Goal: Task Accomplishment & Management: Use online tool/utility

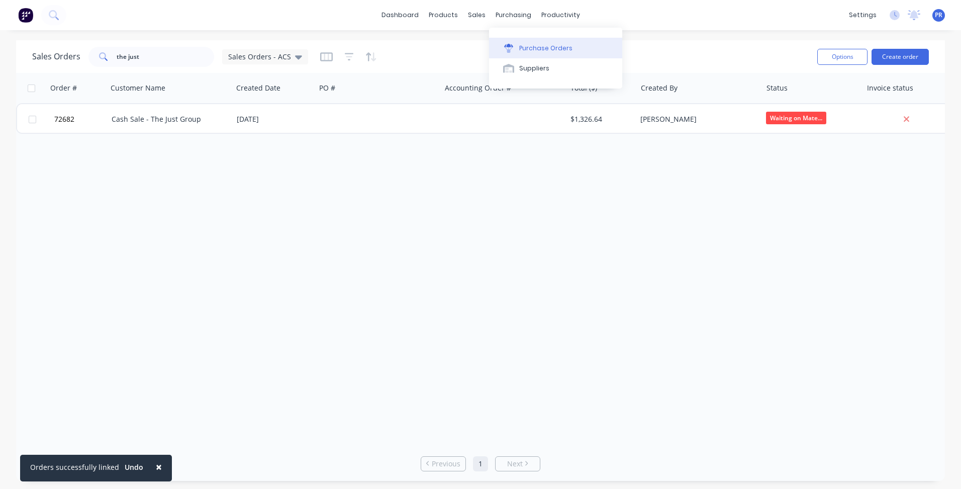
click at [524, 47] on div "Purchase Orders" at bounding box center [545, 48] width 53 height 9
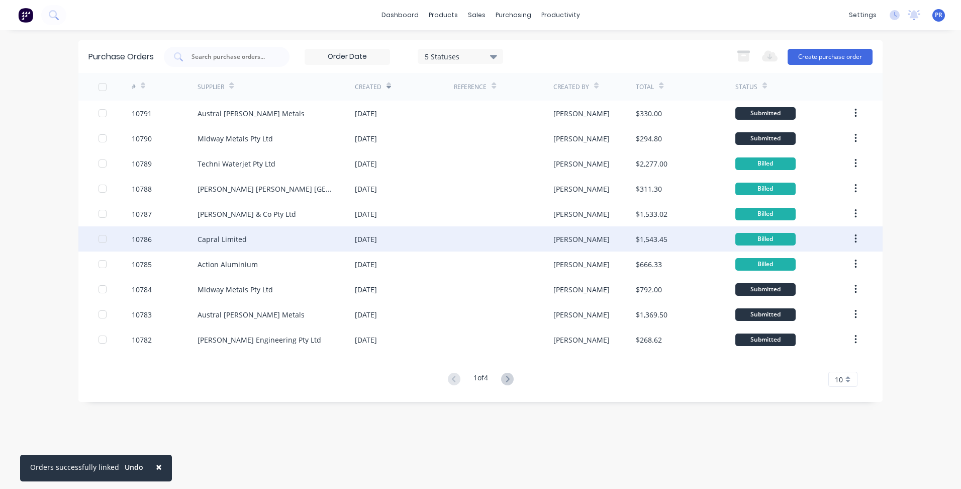
click at [244, 249] on div "Capral Limited" at bounding box center [276, 238] width 157 height 25
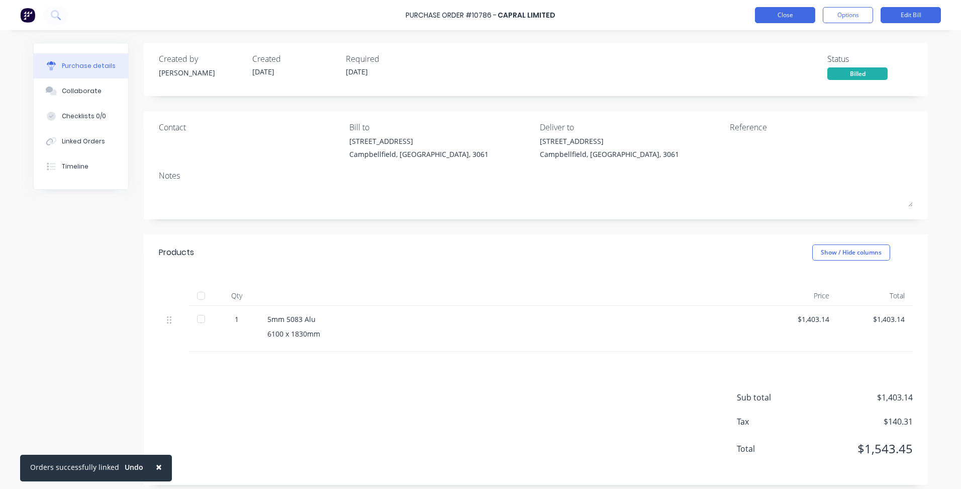
click at [784, 16] on button "Close" at bounding box center [785, 15] width 60 height 16
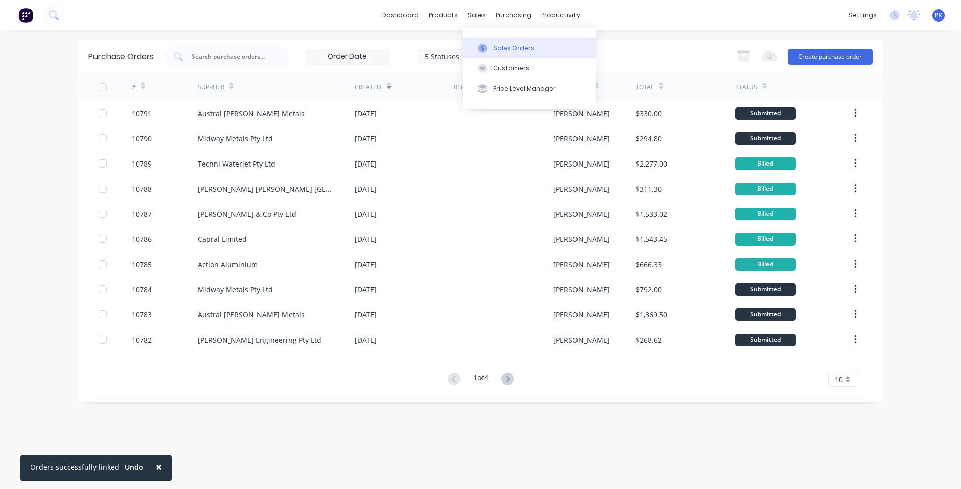
click at [499, 42] on button "Sales Orders" at bounding box center [529, 48] width 133 height 20
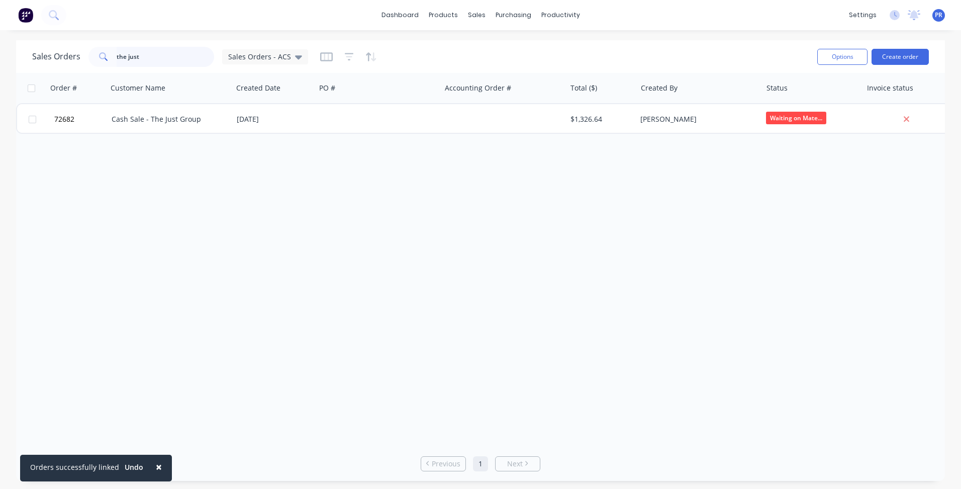
drag, startPoint x: 144, startPoint y: 57, endPoint x: -10, endPoint y: 36, distance: 155.7
click at [0, 36] on html "× Orders successfully linked Undo dashboard products sales purchasing productiv…" at bounding box center [480, 244] width 961 height 489
type input "v"
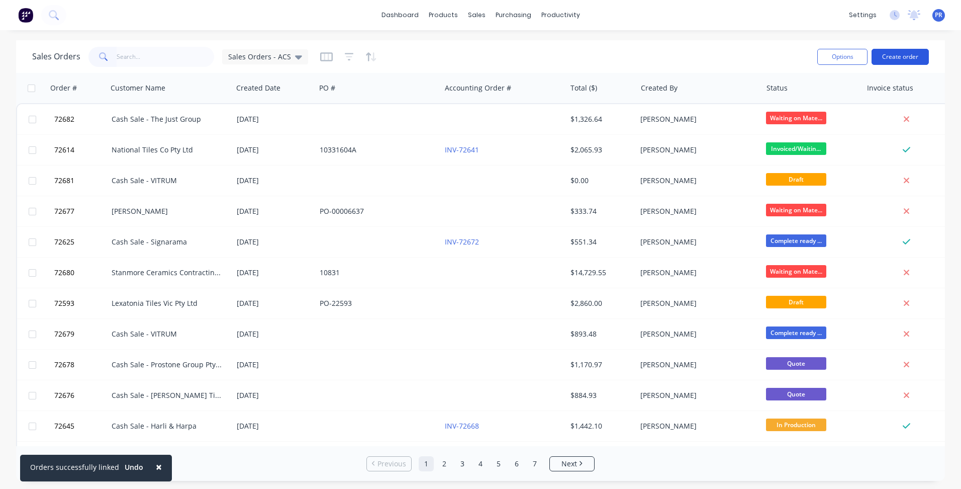
click at [904, 60] on button "Create order" at bounding box center [900, 57] width 57 height 16
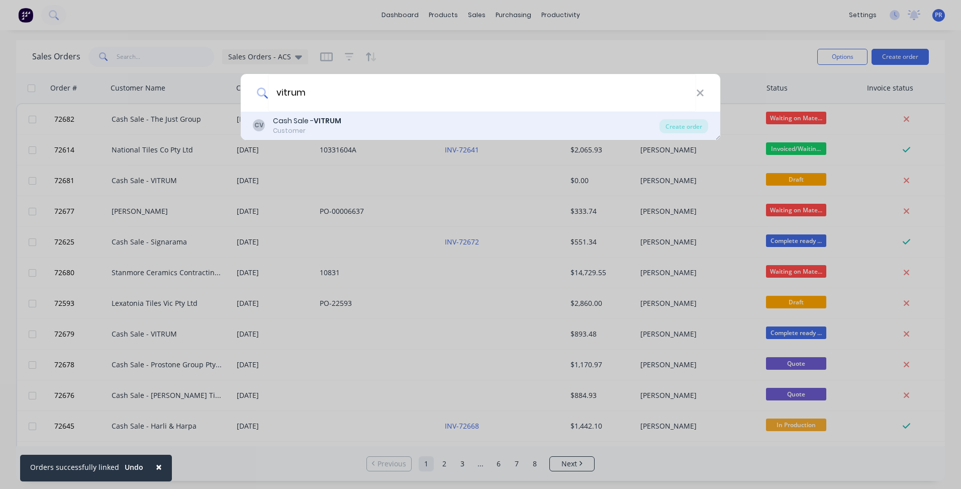
type input "vitrum"
click at [329, 128] on div "Customer" at bounding box center [307, 130] width 68 height 9
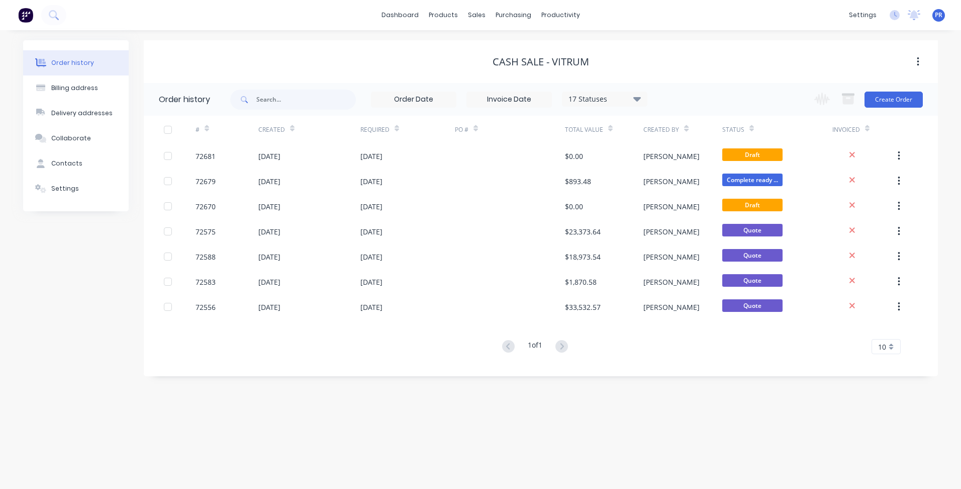
click at [894, 108] on div "Change order status Submitted Secondary Process Outsourced Waiting on Material …" at bounding box center [865, 99] width 115 height 33
click at [905, 96] on button "Create Order" at bounding box center [894, 99] width 58 height 16
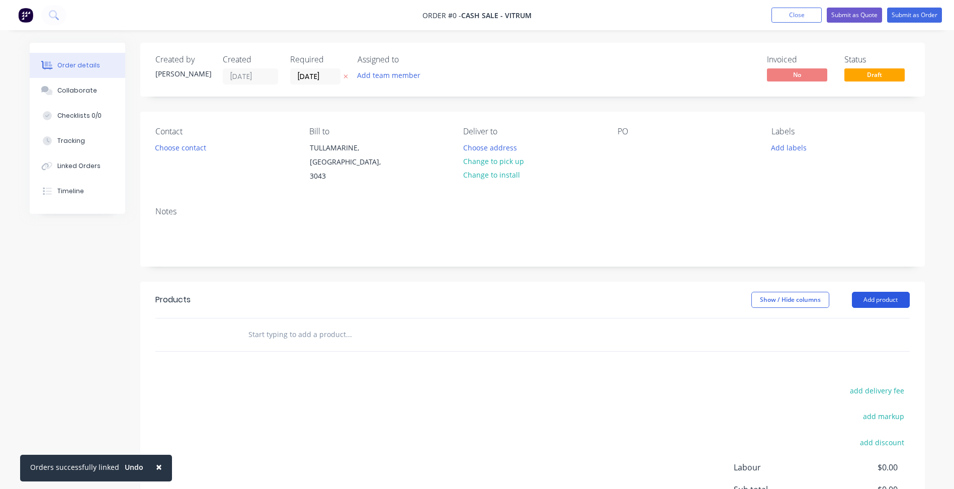
click at [874, 292] on button "Add product" at bounding box center [880, 300] width 58 height 16
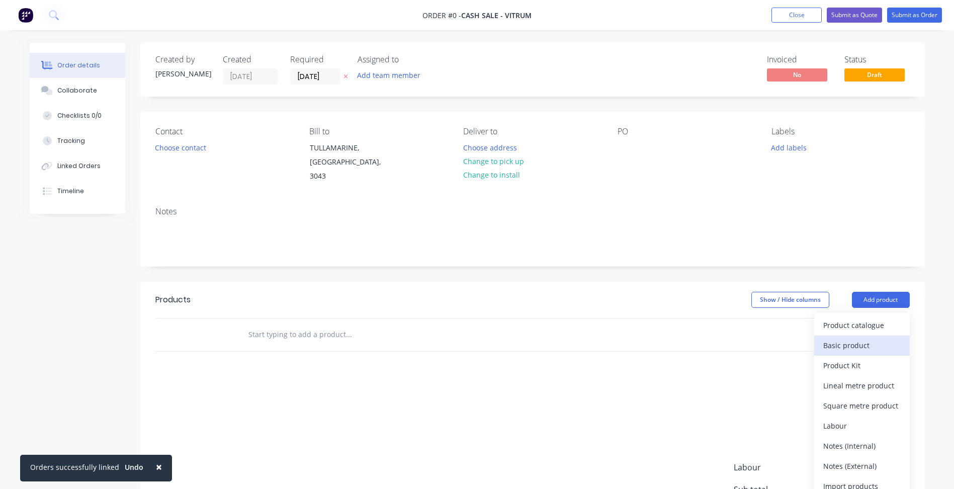
click at [853, 338] on div "Basic product" at bounding box center [861, 345] width 77 height 15
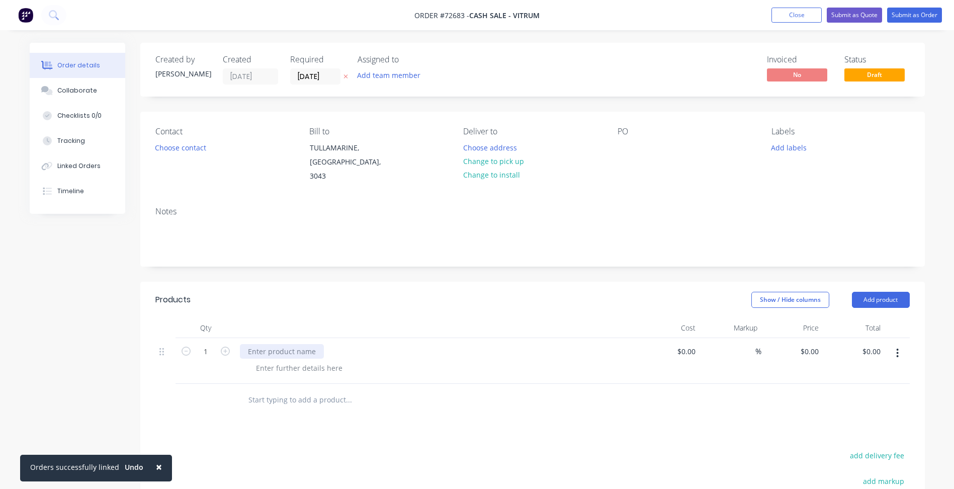
click at [273, 344] on div at bounding box center [282, 351] width 84 height 15
paste div
click at [307, 77] on input "[DATE]" at bounding box center [315, 76] width 49 height 15
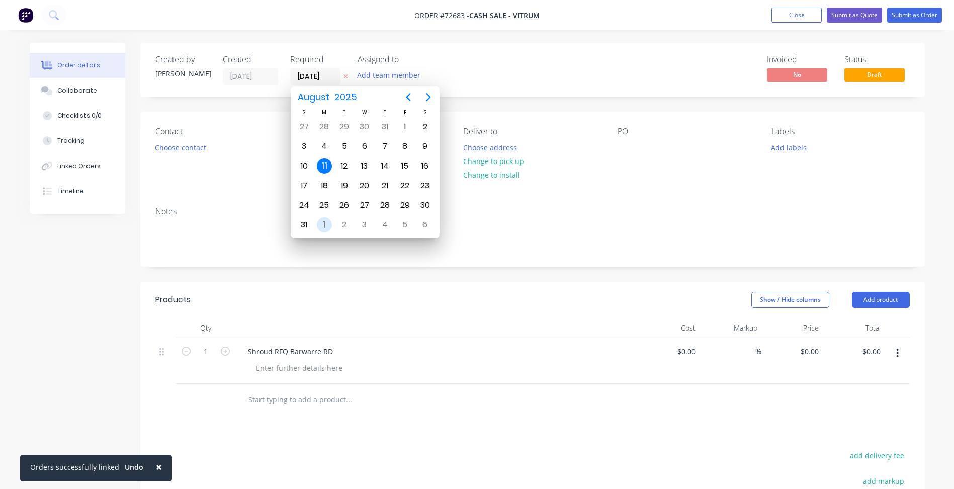
click at [325, 226] on div "1" at bounding box center [324, 224] width 15 height 15
type input "[DATE]"
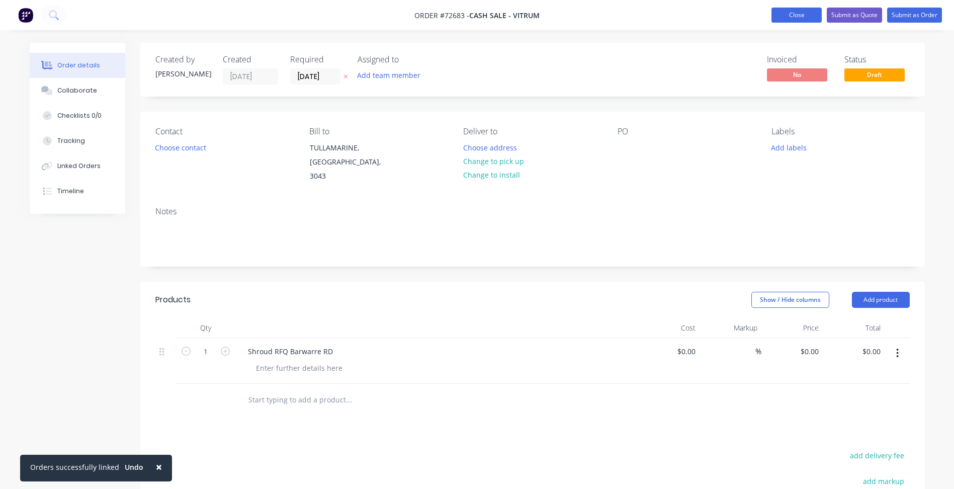
click at [793, 18] on button "Close" at bounding box center [796, 15] width 50 height 15
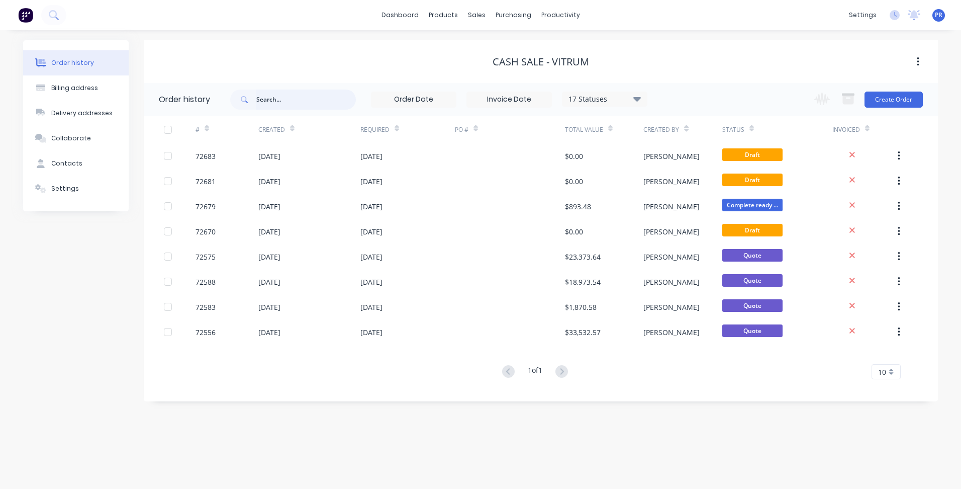
click at [270, 96] on input "text" at bounding box center [306, 99] width 100 height 20
type input "vitrum"
click at [406, 175] on div "[DATE]" at bounding box center [407, 180] width 94 height 25
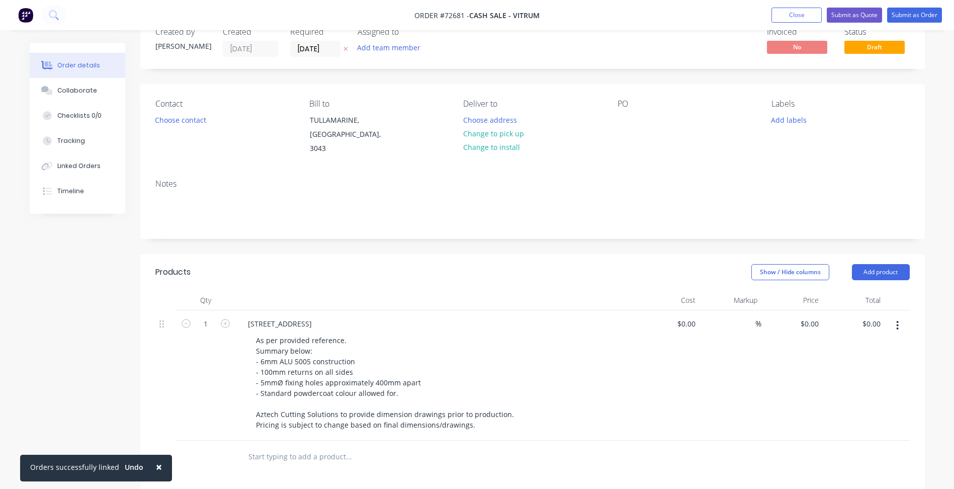
scroll to position [50, 0]
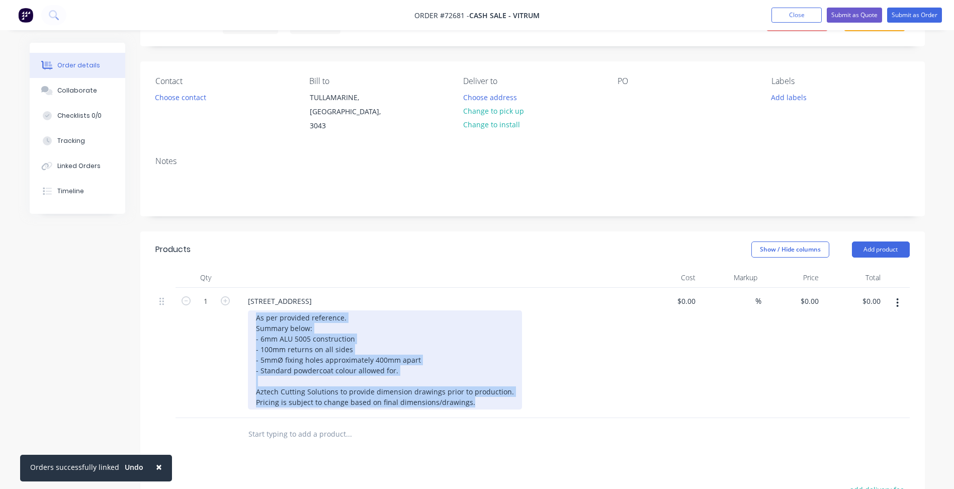
drag, startPoint x: 407, startPoint y: 375, endPoint x: 177, endPoint y: 289, distance: 245.1
click at [177, 289] on div "[STREET_ADDRESS] Shroud As per provided reference. Summary below: - 6mm ALU 500…" at bounding box center [532, 353] width 754 height 130
copy div "As per provided reference. Summary below: - 6mm ALU 5005 construction - 100mm r…"
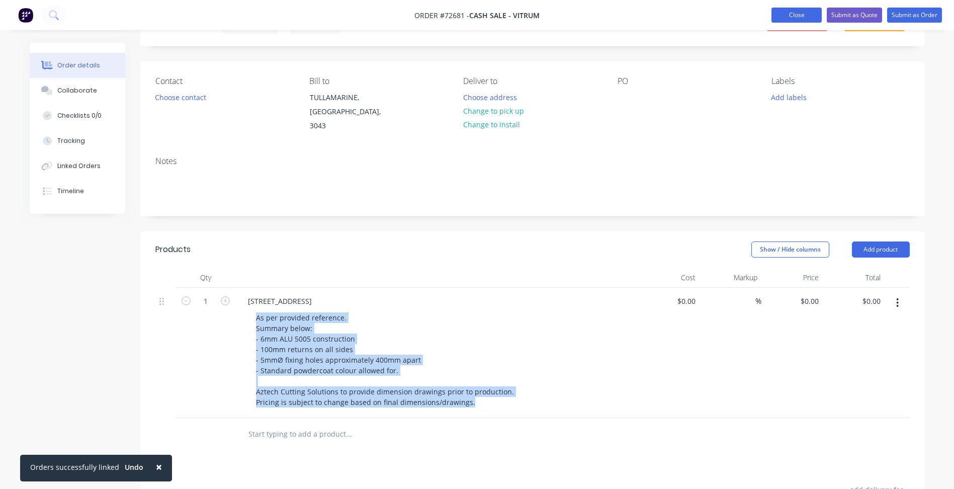
click at [789, 20] on button "Close" at bounding box center [796, 15] width 50 height 15
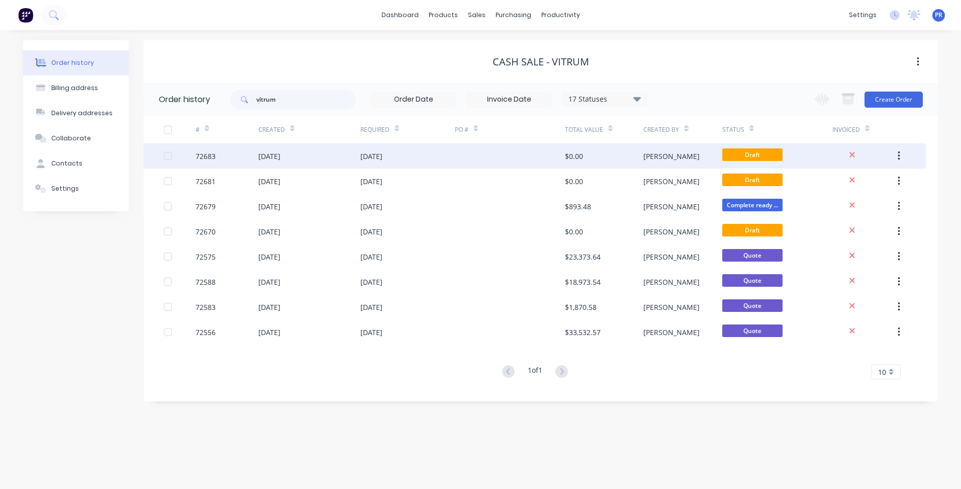
click at [297, 163] on div "[DATE]" at bounding box center [309, 155] width 102 height 25
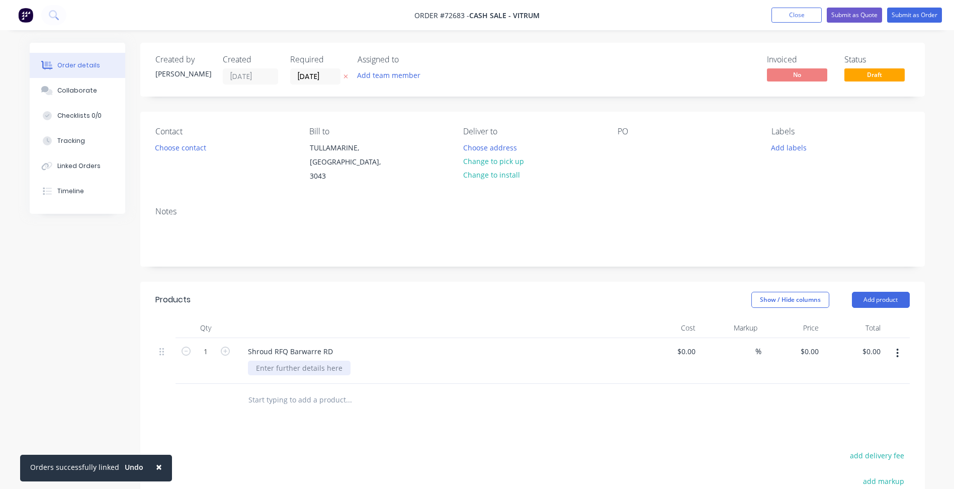
click at [305, 360] on div at bounding box center [299, 367] width 103 height 15
paste div
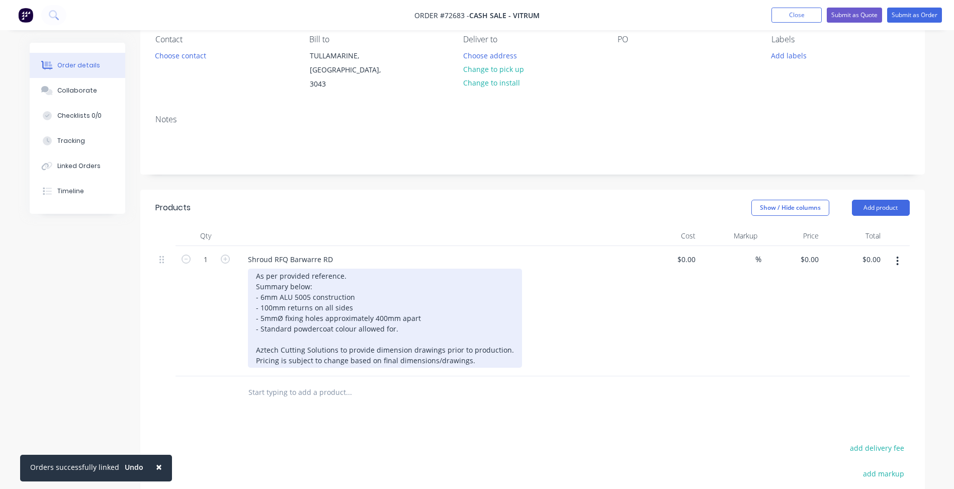
scroll to position [101, 0]
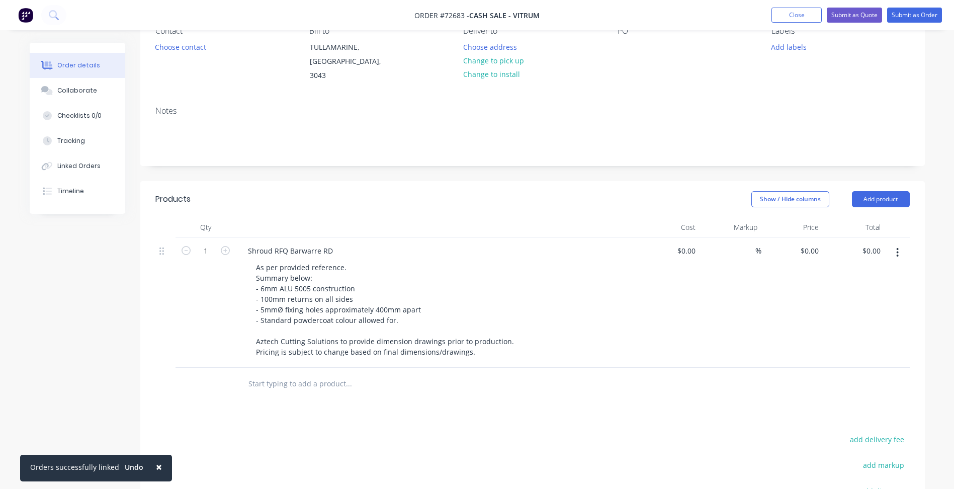
click at [455, 18] on span "Order #72683 -" at bounding box center [441, 16] width 55 height 10
copy span "72683"
click at [790, 18] on button "Close" at bounding box center [796, 15] width 50 height 15
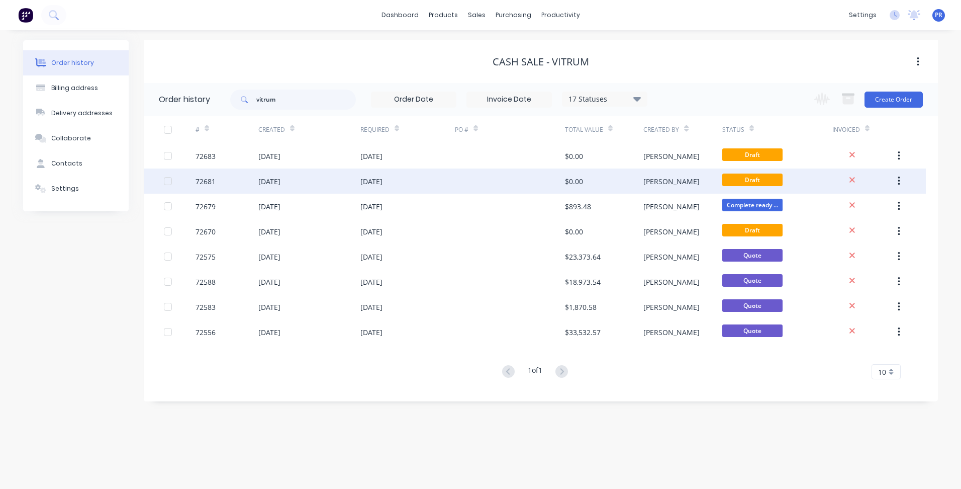
click at [410, 181] on div "[DATE]" at bounding box center [407, 180] width 94 height 25
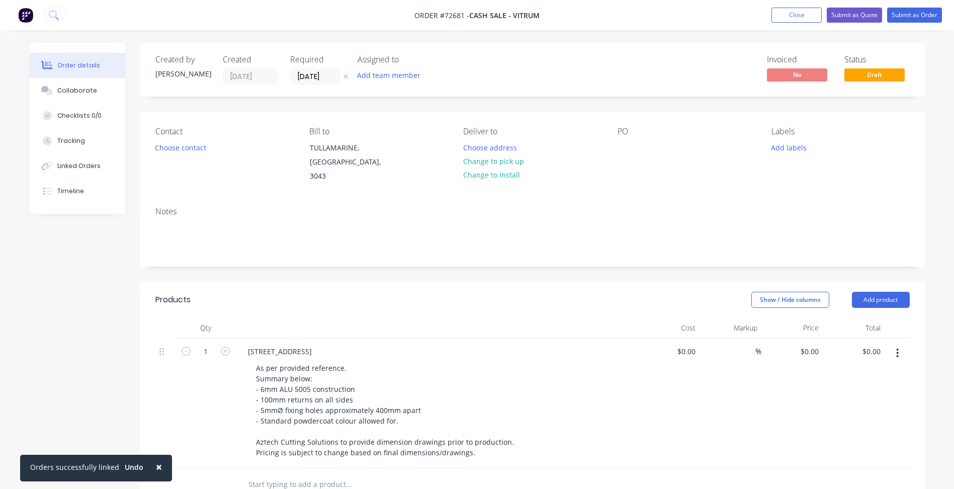
click at [454, 14] on span "Order #72681 -" at bounding box center [441, 16] width 55 height 10
copy span "72681"
click at [808, 14] on button "Close" at bounding box center [796, 15] width 50 height 15
